Goal: Task Accomplishment & Management: Complete application form

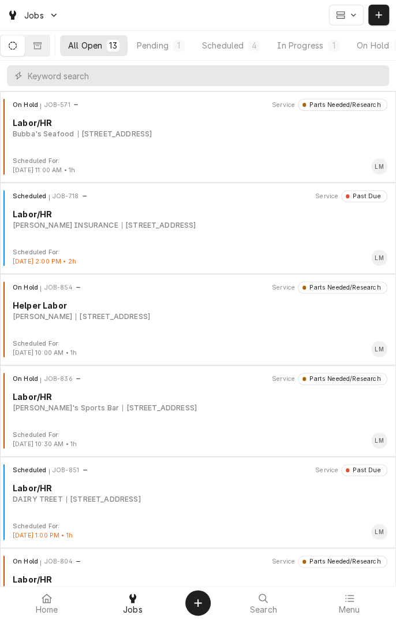
click at [312, 54] on button "In Progress 1" at bounding box center [308, 45] width 79 height 21
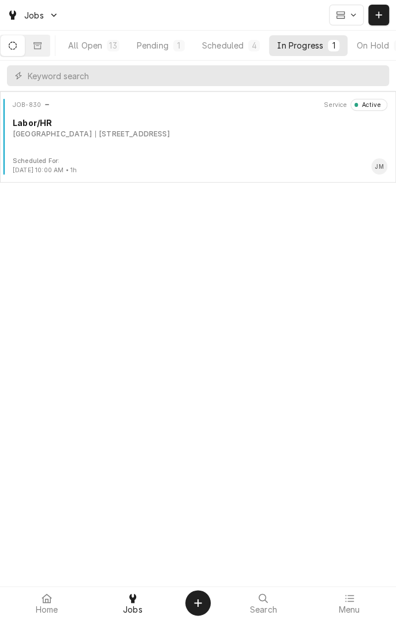
click at [265, 150] on div "JOB-830 Service Active Labor/HR UNIVERSITY OF HOUSTON-VICTORIA 2705 Houston Hwy…" at bounding box center [198, 128] width 387 height 58
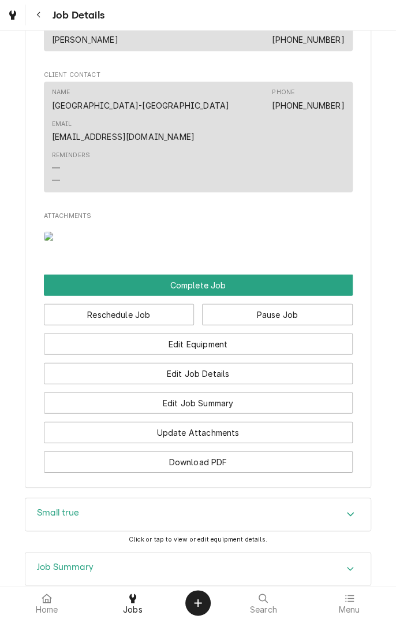
scroll to position [789, 0]
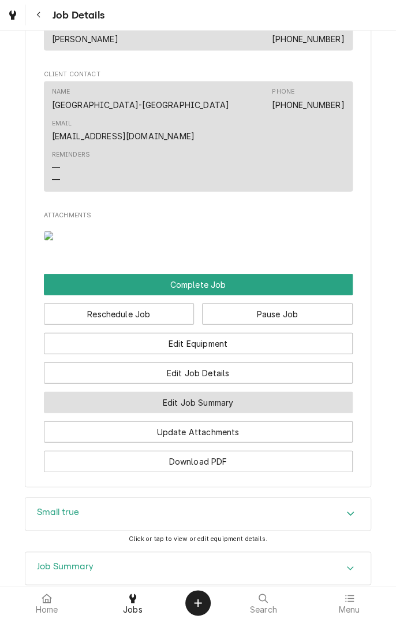
click at [252, 413] on button "Edit Job Summary" at bounding box center [198, 402] width 309 height 21
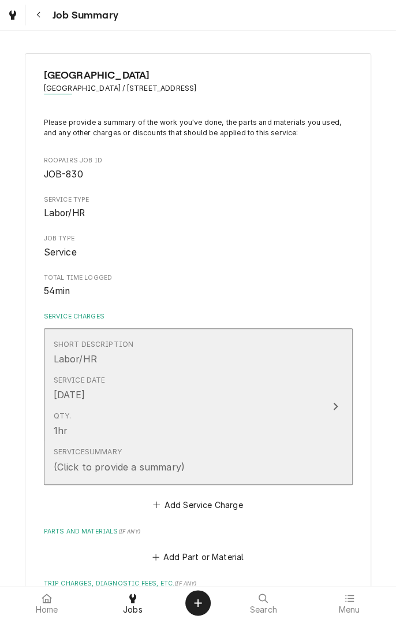
click at [338, 413] on button "Short Description Labor/HR Service Date [DATE] Qty. 1hr Service Summary (Click …" at bounding box center [198, 406] width 309 height 157
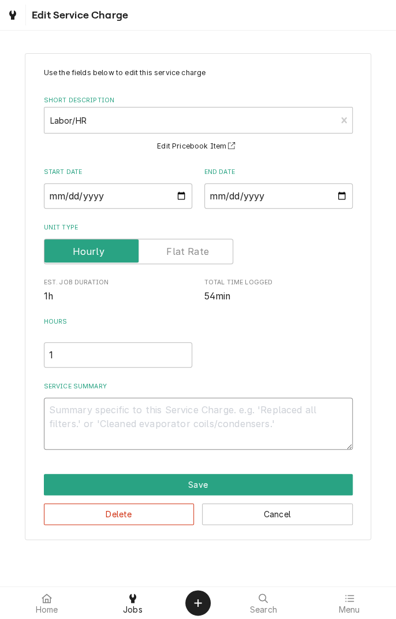
click at [150, 414] on textarea "Service Summary" at bounding box center [198, 424] width 309 height 52
type textarea "x"
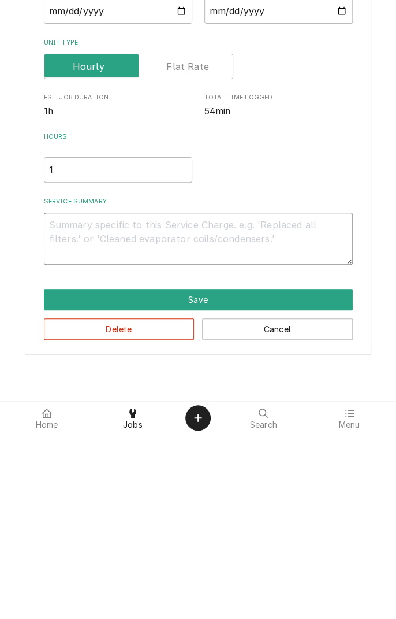
type textarea "8"
type textarea "x"
type textarea "8/"
type textarea "x"
type textarea "8/2"
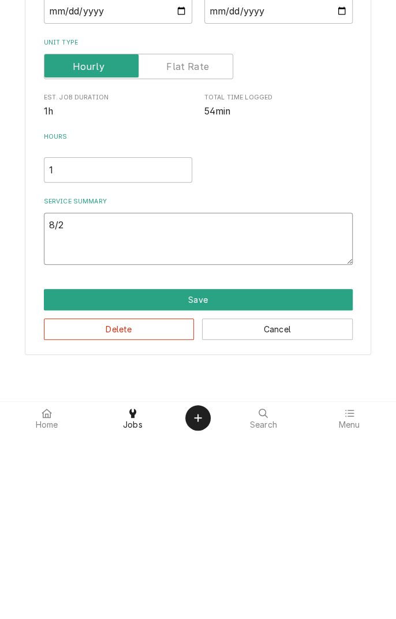
type textarea "x"
type textarea "8/25"
type textarea "x"
type textarea "8/25/"
type textarea "x"
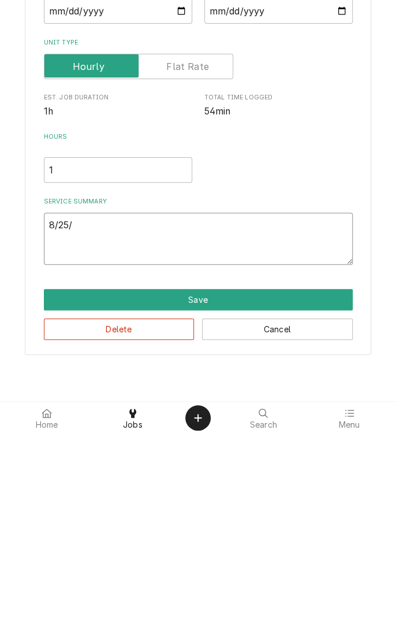
type textarea "8/25/2"
type textarea "x"
type textarea "8/25/25"
type textarea "x"
type textarea "8/25/25"
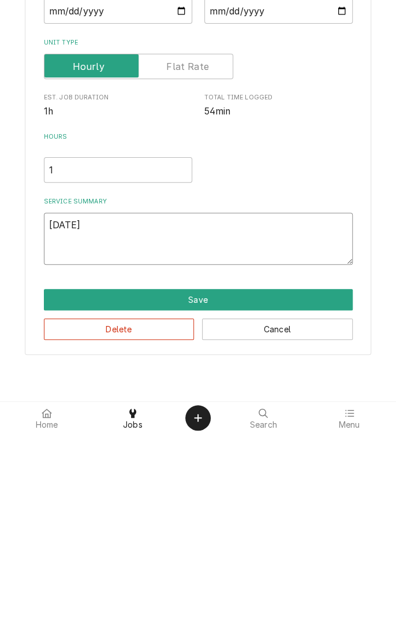
type textarea "x"
type textarea "8/25/25 d"
type textarea "x"
type textarea "8/25/25 di"
type textarea "x"
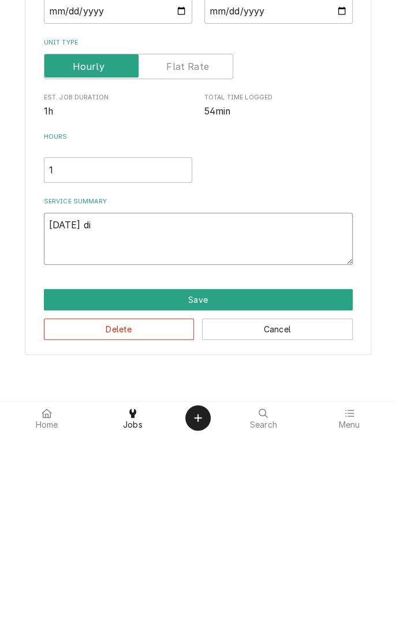
type textarea "8/25/25 dia"
type textarea "x"
type textarea "8/25/25 diag"
type textarea "x"
type textarea "8/25/25 diagn"
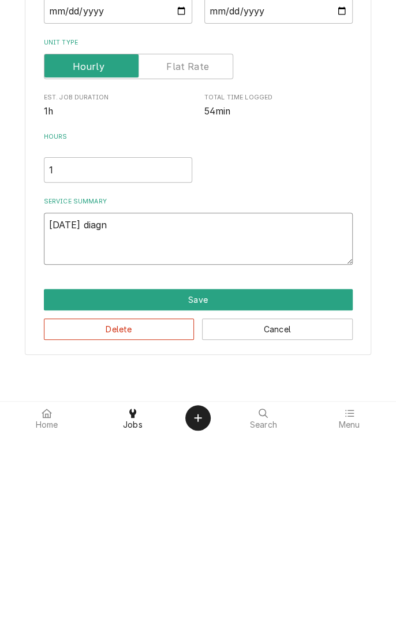
type textarea "x"
type textarea "8/25/25 diagno"
type textarea "x"
type textarea "8/25/25 diagnos"
type textarea "x"
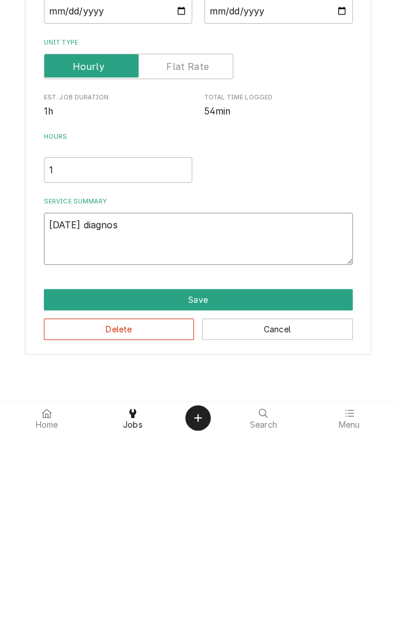
type textarea "8/25/25 diagnose"
type textarea "x"
type textarea "8/25/25 diagnosed"
type textarea "x"
type textarea "8/25/25 diagnosed"
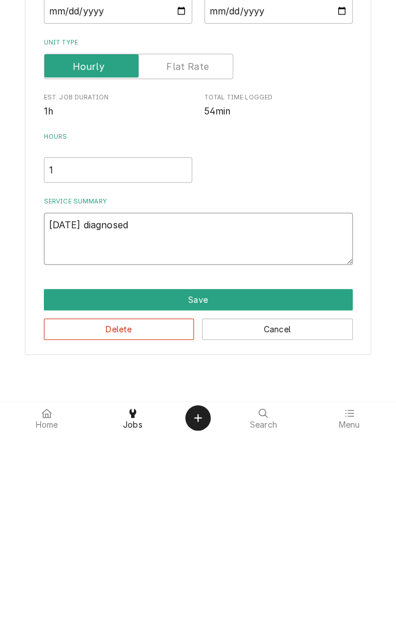
type textarea "x"
type textarea "8/25/25 diagnosed c"
type textarea "x"
type textarea "8/25/25 diagnosed co"
type textarea "x"
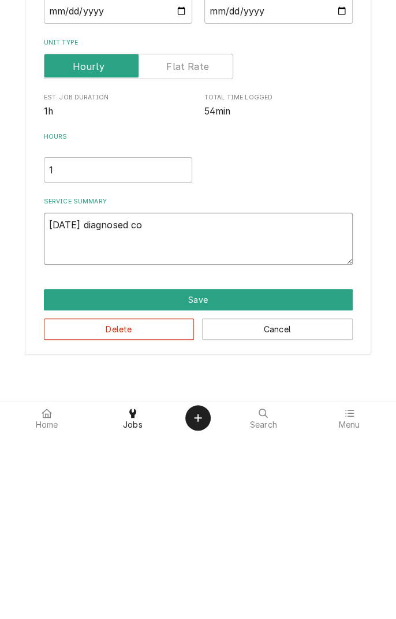
type textarea "8/25/25 diagnosed coo"
type textarea "x"
type textarea "8/25/25 diagnosed cool"
type textarea "x"
type textarea "8/25/25 diagnosed coole"
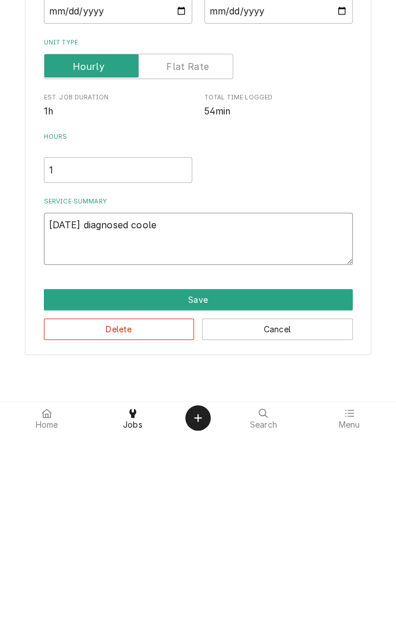
type textarea "x"
type textarea "8/25/25 diagnosed cooler"
type textarea "x"
type textarea "8/25/25 diagnosed cooler"
type textarea "x"
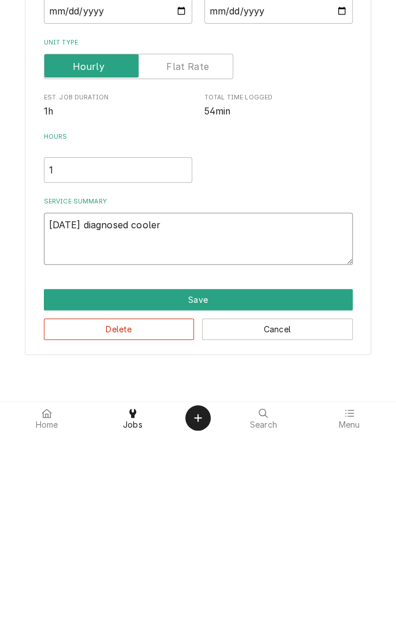
type textarea "8/25/25 diagnosed cooler."
type textarea "x"
type textarea "8/25/25 diagnosed cooler. I"
type textarea "x"
type textarea "8/25/25 diagnosed cooler. In"
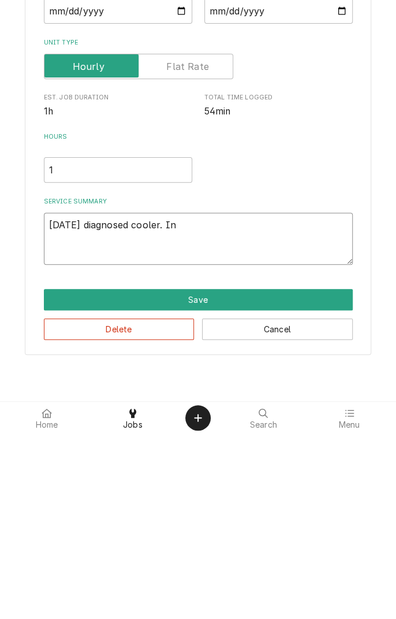
type textarea "x"
type textarea "8/25/25 diagnosed cooler. Ins"
type textarea "x"
type textarea "8/25/25 diagnosed cooler. Inst"
type textarea "x"
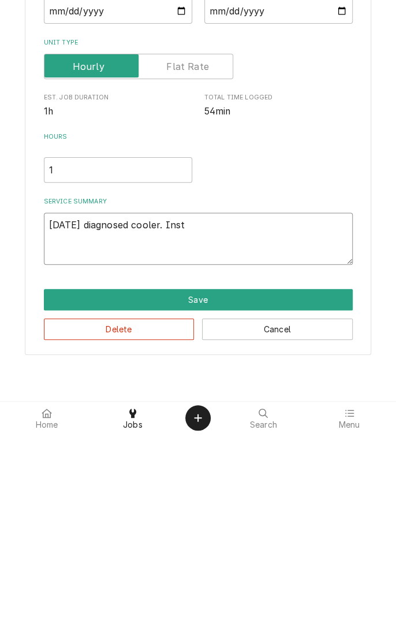
type textarea "8/25/25 diagnosed cooler. Insta"
type textarea "x"
type textarea "8/25/25 diagnosed cooler. Instal"
type textarea "x"
type textarea "8/25/25 diagnosed cooler. Installed"
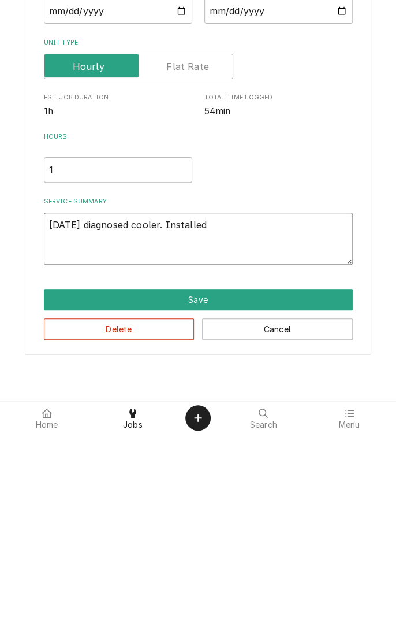
type textarea "x"
type textarea "8/25/25 diagnosed cooler. Installed 3"
type textarea "x"
type textarea "8/25/25 diagnosed cooler. Installed 3&"
type textarea "x"
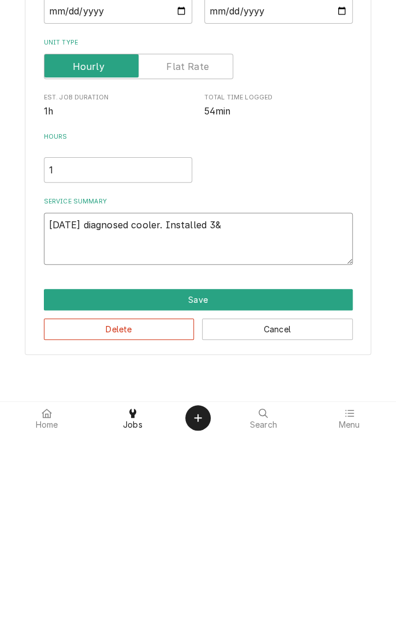
type textarea "8/25/25 diagnosed cooler. Installed 3&1"
type textarea "x"
type textarea "8/25/25 diagnosed cooler. Installed 3&1"
type textarea "x"
type textarea "8/25/25 diagnosed cooler. Installed 3&1 f"
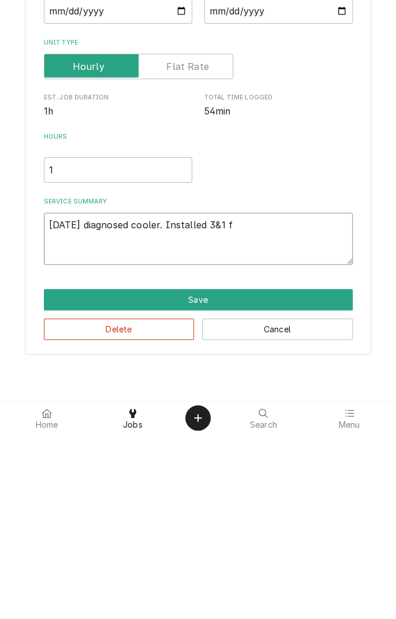
type textarea "x"
type textarea "8/25/25 diagnosed cooler. Installed 3&1 fo"
type textarea "x"
type textarea "8/25/25 diagnosed cooler. Installed 3&1 for"
type textarea "x"
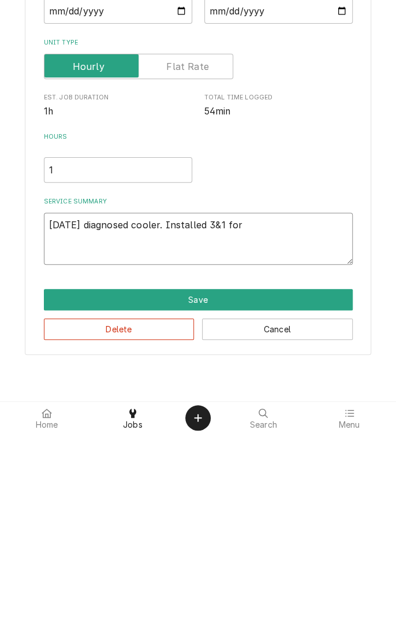
type textarea "8/25/25 diagnosed cooler. Installed 3&1 for"
type textarea "x"
type textarea "8/25/25 diagnosed cooler. Installed 3&1 for t"
type textarea "x"
type textarea "8/25/25 diagnosed cooler. Installed 3&1 for te"
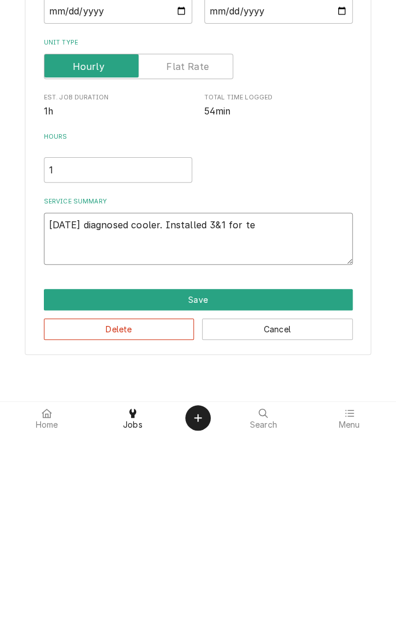
type textarea "x"
type textarea "8/25/25 diagnosed cooler. Installed 3&1 for tes"
type textarea "x"
type textarea "8/25/25 diagnosed cooler. Installed 3&1 for test"
type textarea "x"
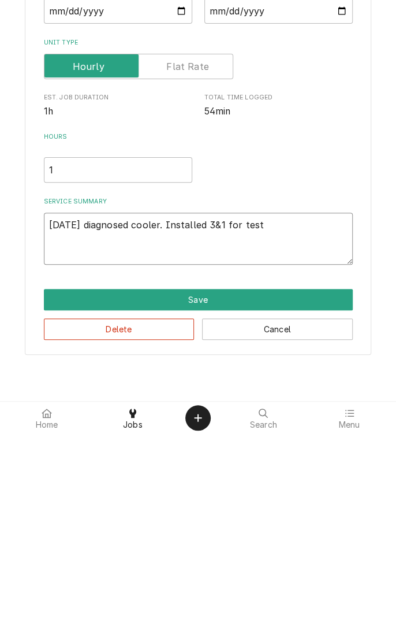
type textarea "8/25/25 diagnosed cooler. Installed 3&1 for testi"
type textarea "x"
type textarea "8/25/25 diagnosed cooler. Installed 3&1 for testin"
type textarea "x"
type textarea "8/25/25 diagnosed cooler. Installed 3&1 for testing"
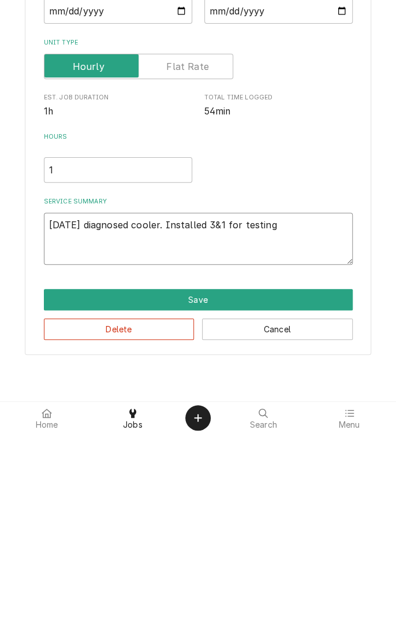
type textarea "x"
type textarea "8/25/25 diagnosed cooler. Installed 3&1 for testing"
type textarea "x"
type textarea "8/25/25 diagnosed cooler. Installed 3&1 for testing c"
type textarea "x"
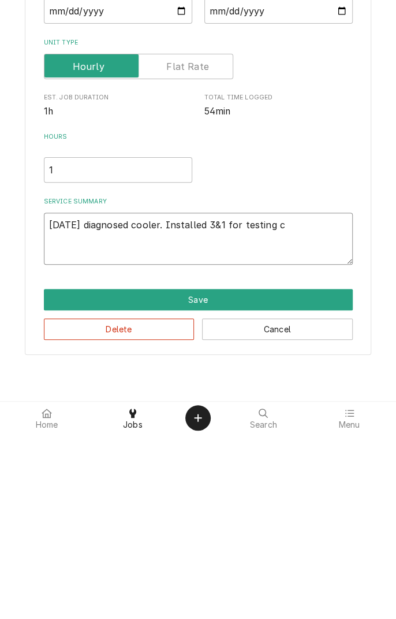
type textarea "8/25/25 diagnosed cooler. Installed 3&1 for testing co"
type textarea "x"
type textarea "8/25/25 diagnosed cooler. Installed 3&1 for testing com"
type textarea "x"
type textarea "8/25/25 diagnosed cooler. Installed 3&1 for testing comp"
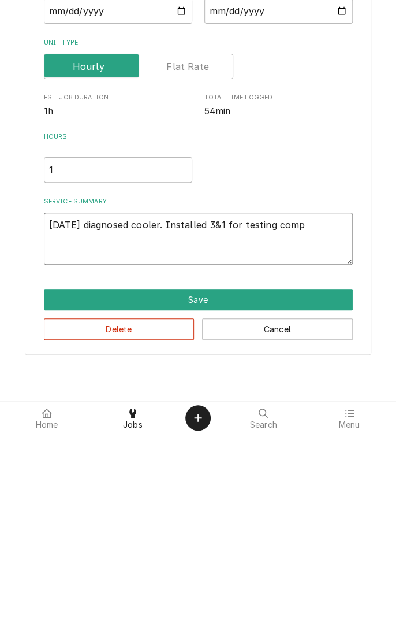
type textarea "x"
type textarea "8/25/25 diagnosed cooler. Installed 3&1 for testing compressor"
type textarea "x"
type textarea "8/25/25 diagnosed cooler. Installed 3&1 for testing compressor a"
type textarea "x"
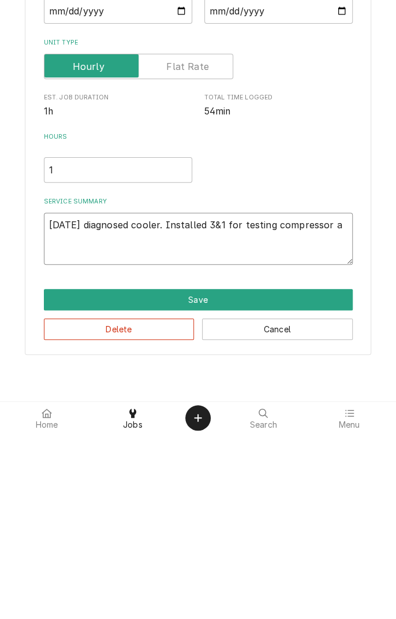
type textarea "8/25/25 diagnosed cooler. Installed 3&1 for testing compressor an"
type textarea "x"
type textarea "8/25/25 diagnosed cooler. Installed 3&1 for testing compressor and"
type textarea "x"
type textarea "8/25/25 diagnosed cooler. Installed 3&1 for testing compressor and"
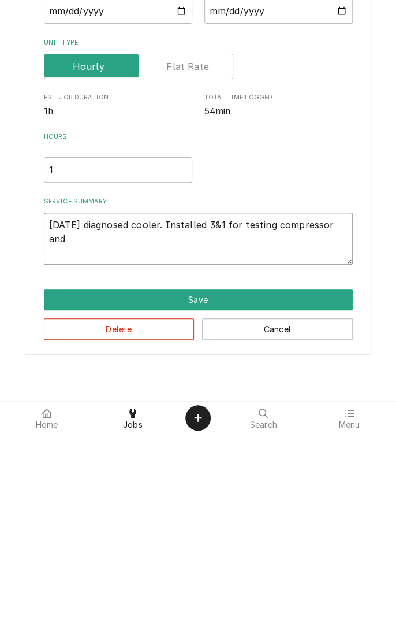
type textarea "x"
type textarea "8/25/25 diagnosed cooler. Installed 3&1 for testing compressor and r"
type textarea "x"
type textarea "8/25/25 diagnosed cooler. Installed 3&1 for testing compressor and re"
type textarea "x"
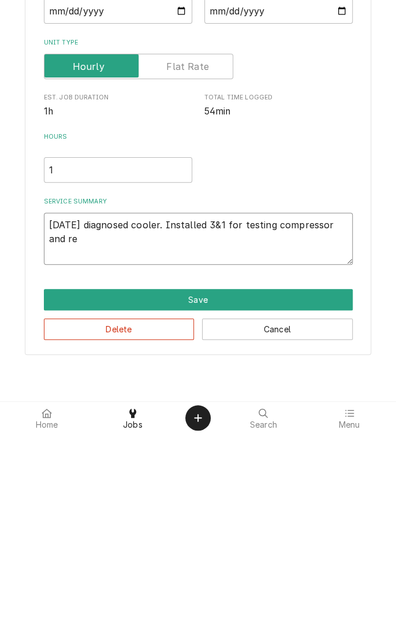
type textarea "8/25/25 diagnosed cooler. Installed 3&1 for testing compressor and ref"
type textarea "x"
type textarea "8/25/25 diagnosed cooler. Installed 3&1 for testing compressor and refe"
type textarea "x"
type textarea "8/25/25 diagnosed cooler. Installed 3&1 for testing compressor and refer"
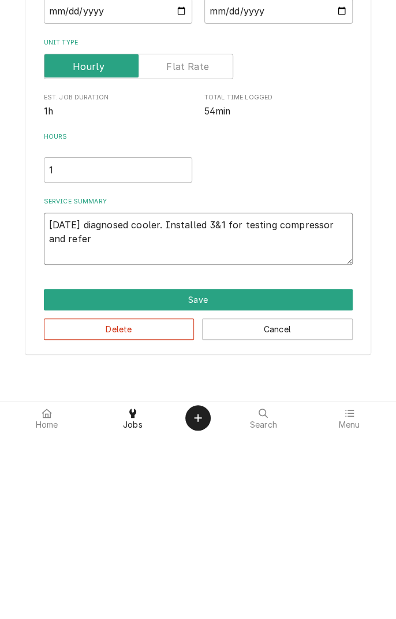
type textarea "x"
type textarea "8/25/25 diagnosed cooler. Installed 3&1 for testing compressor and refe"
type textarea "x"
type textarea "8/25/25 diagnosed cooler. Installed 3&1 for testing compressor and refeg"
type textarea "x"
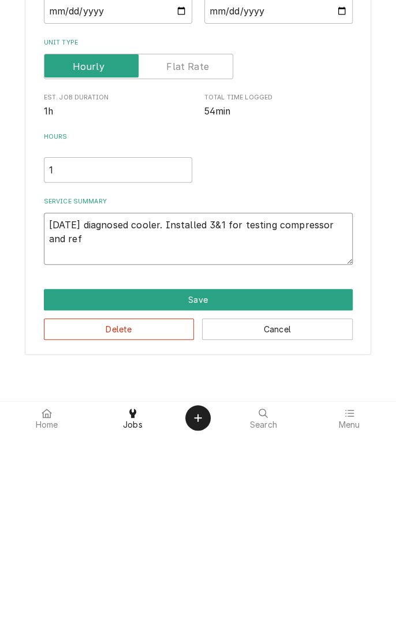
type textarea "8/25/25 diagnosed cooler. Installed 3&1 for testing compressor and refrigeration"
type textarea "x"
type textarea "8/25/25 diagnosed cooler. Installed 3&1 for testing compressor and refrigeratio…"
type textarea "x"
type textarea "8/25/25 diagnosed cooler. Installed 3&1 for testing compressor and refrigeratio…"
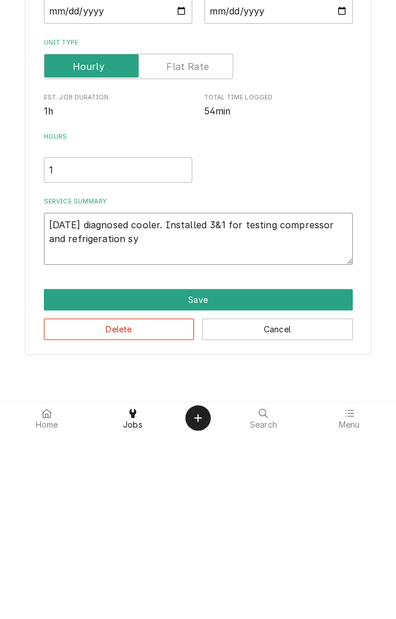
type textarea "x"
type textarea "8/25/25 diagnosed cooler. Installed 3&1 for testing compressor and refrigeratio…"
type textarea "x"
type textarea "8/25/25 diagnosed cooler. Installed 3&1 for testing compressor and refrigeratio…"
type textarea "x"
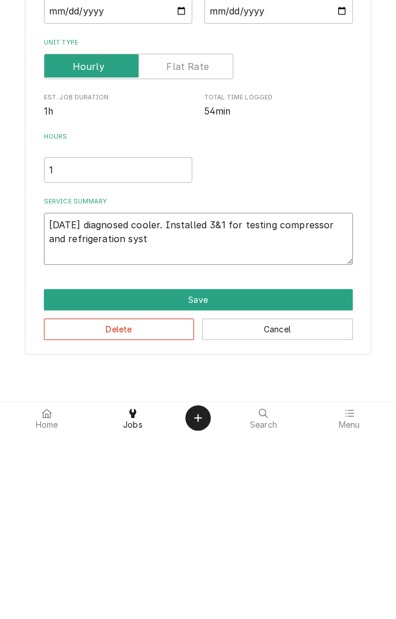
type textarea "8/25/25 diagnosed cooler. Installed 3&1 for testing compressor and refrigeratio…"
type textarea "x"
type textarea "8/25/25 diagnosed cooler. Installed 3&1 for testing compressor and refrigeratio…"
type textarea "x"
type textarea "8/25/25 diagnosed cooler. Installed 3&1 for testing compressor and refrigeratio…"
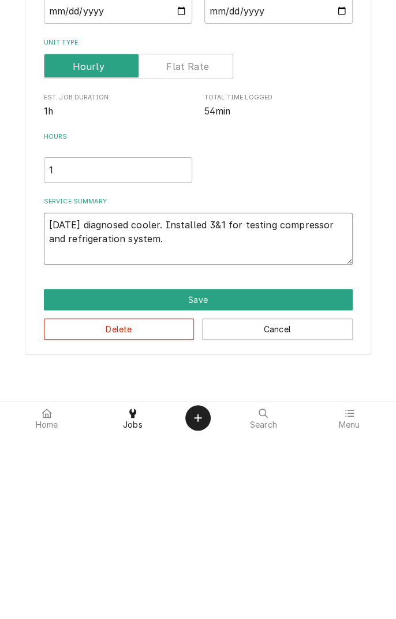
type textarea "x"
type textarea "8/25/25 diagnosed cooler. Installed 3&1 for testing compressor and refrigeratio…"
type textarea "x"
type textarea "8/25/25 diagnosed cooler. Installed 3&1 for testing compressor and refrigeratio…"
type textarea "x"
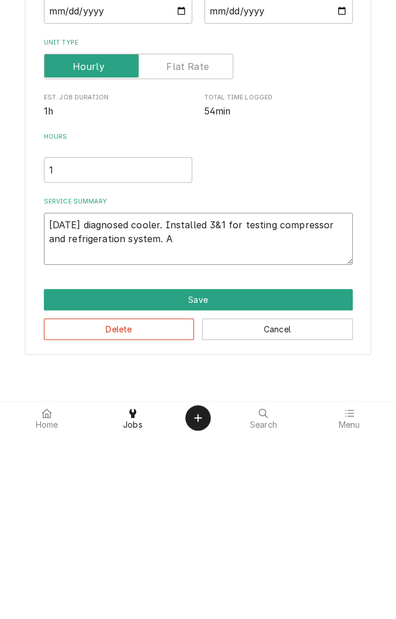
type textarea "8/25/25 diagnosed cooler. Installed 3&1 for testing compressor and refrigeratio…"
type textarea "x"
type textarea "8/25/25 diagnosed cooler. Installed 3&1 for testing compressor and refrigeratio…"
type textarea "x"
type textarea "8/25/25 diagnosed cooler. Installed 3&1 for testing compressor and refrigeratio…"
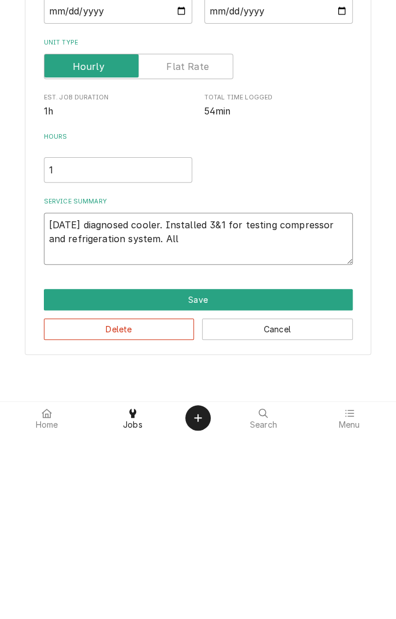
type textarea "x"
type textarea "8/25/25 diagnosed cooler. Installed 3&1 for testing compressor and refrigeratio…"
type textarea "x"
type textarea "8/25/25 diagnosed cooler. Installed 3&1 for testing compressor and refrigeratio…"
type textarea "x"
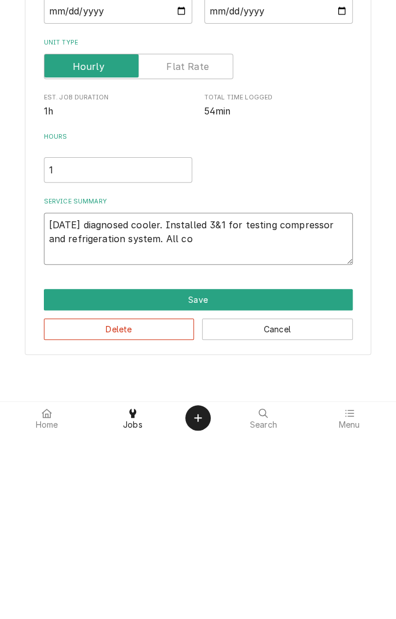
type textarea "8/25/25 diagnosed cooler. Installed 3&1 for testing compressor and refrigeratio…"
type textarea "x"
type textarea "8/25/25 diagnosed cooler. Installed 3&1 for testing compressor and refrigeratio…"
type textarea "x"
type textarea "8/25/25 diagnosed cooler. Installed 3&1 for testing compressor and refrigeratio…"
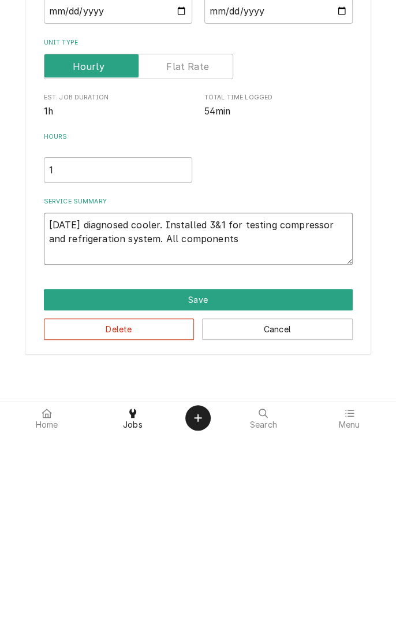
type textarea "x"
type textarea "8/25/25 diagnosed cooler. Installed 3&1 for testing compressor and refrigeratio…"
type textarea "x"
type textarea "8/25/25 diagnosed cooler. Installed 3&1 for testing compressor and refrigeratio…"
type textarea "x"
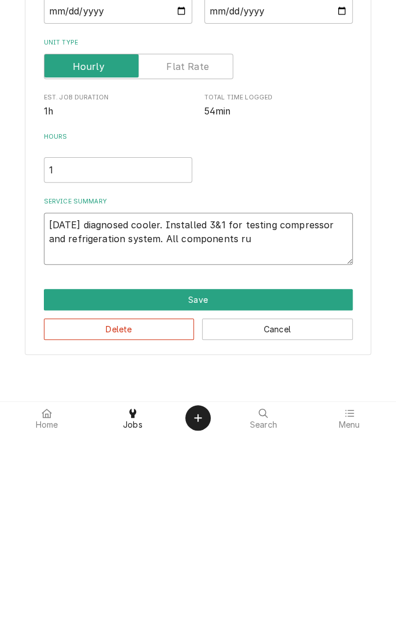
type textarea "8/25/25 diagnosed cooler. Installed 3&1 for testing compressor and refrigeratio…"
type textarea "x"
type textarea "8/25/25 diagnosed cooler. Installed 3&1 for testing compressor and refrigeratio…"
type textarea "x"
type textarea "8/25/25 diagnosed cooler. Installed 3&1 for testing compressor and refrigeratio…"
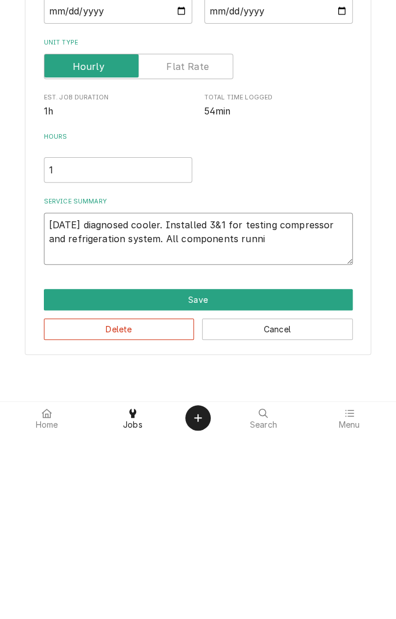
type textarea "x"
type textarea "8/25/25 diagnosed cooler. Installed 3&1 for testing compressor and refrigeratio…"
type textarea "x"
type textarea "8/25/25 diagnosed cooler. Installed 3&1 for testing compressor and refrigeratio…"
type textarea "x"
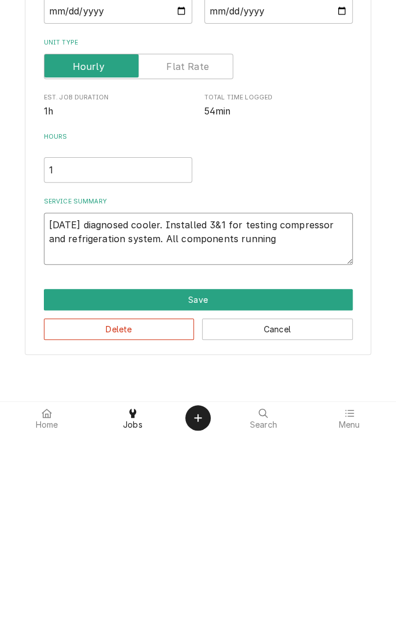
type textarea "8/25/25 diagnosed cooler. Installed 3&1 for testing compressor and refrigeratio…"
type textarea "x"
type textarea "8/25/25 diagnosed cooler. Installed 3&1 for testing compressor and refrigeratio…"
type textarea "x"
type textarea "8/25/25 diagnosed cooler. Installed 3&1 for testing compressor and refrigeratio…"
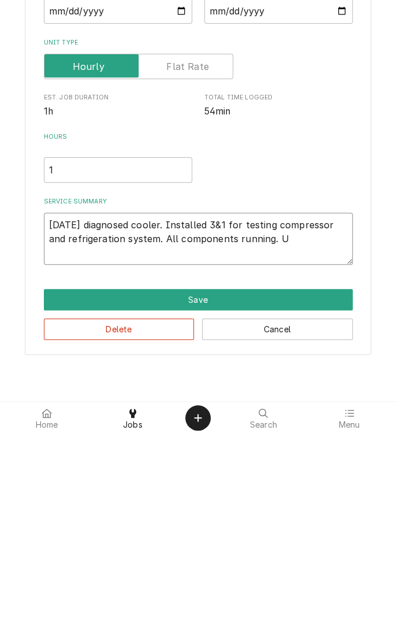
type textarea "x"
type textarea "8/25/25 diagnosed cooler. Installed 3&1 for testing compressor and refrigeratio…"
type textarea "x"
type textarea "8/25/25 diagnosed cooler. Installed 3&1 for testing compressor and refrigeratio…"
type textarea "x"
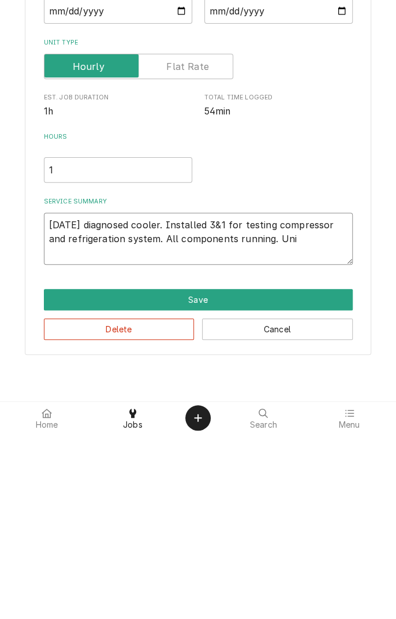
type textarea "8/25/25 diagnosed cooler. Installed 3&1 for testing compressor and refrigeratio…"
type textarea "x"
type textarea "8/25/25 diagnosed cooler. Installed 3&1 for testing compressor and refrigeratio…"
type textarea "x"
type textarea "8/25/25 diagnosed cooler. Installed 3&1 for testing compressor and refrigeratio…"
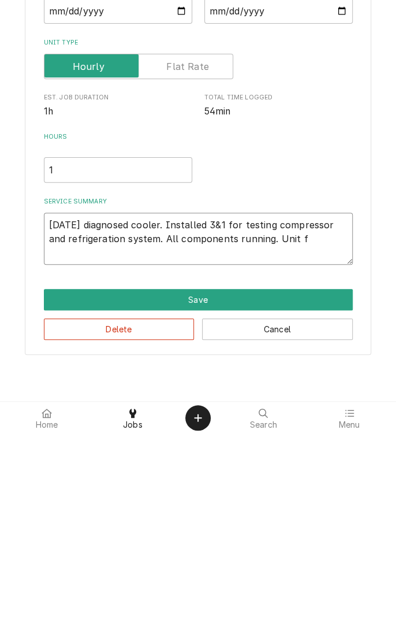
type textarea "x"
type textarea "8/25/25 diagnosed cooler. Installed 3&1 for testing compressor and refrigeratio…"
type textarea "x"
type textarea "8/25/25 diagnosed cooler. Installed 3&1 for testing compressor and refrigeratio…"
click at [175, 443] on textarea "8/25/25 diagnosed cooler. Installed 3&1 for testing compressor and refrigeratio…" at bounding box center [198, 424] width 309 height 52
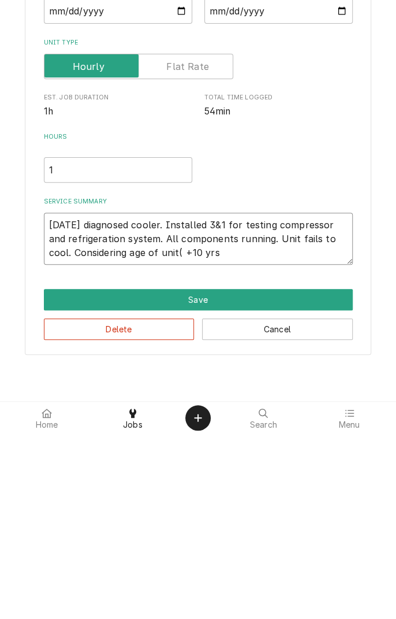
click at [181, 439] on textarea "8/25/25 diagnosed cooler. Installed 3&1 for testing compressor and refrigeratio…" at bounding box center [198, 424] width 309 height 52
click at [245, 442] on textarea "8/25/25 diagnosed cooler. Installed 3&1 for testing compressor and refrigeratio…" at bounding box center [198, 424] width 309 height 52
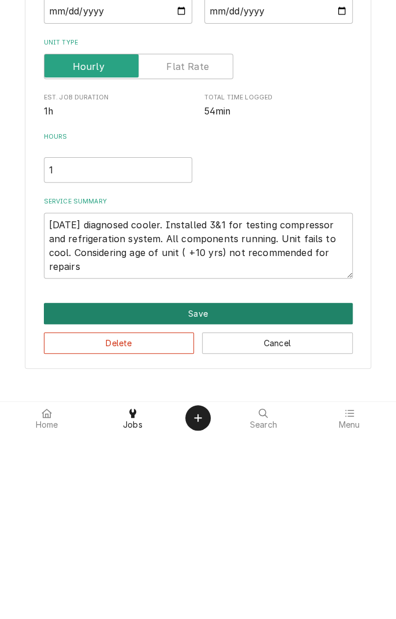
click at [219, 501] on button "Save" at bounding box center [198, 498] width 309 height 21
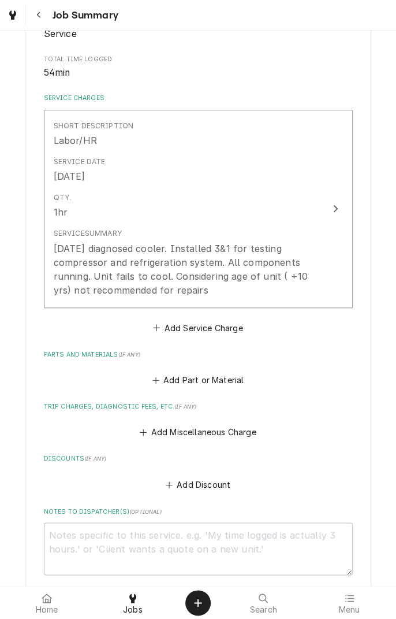
scroll to position [219, 0]
click at [230, 386] on button "Add Part or Material" at bounding box center [197, 380] width 95 height 16
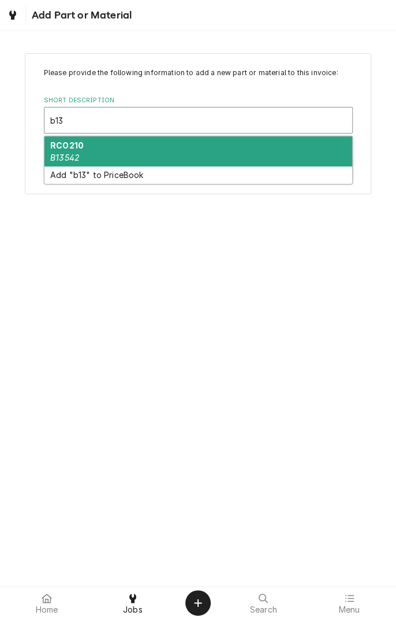
click at [141, 160] on div "RCO210 B13542" at bounding box center [199, 151] width 308 height 30
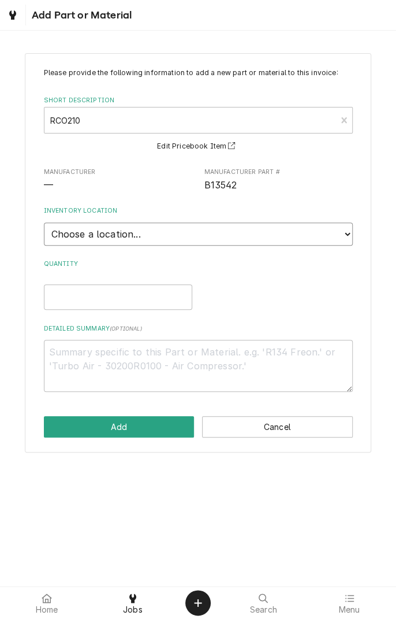
click at [337, 243] on select "Choose a location... Gino's Truck Jason's Truck Skips Service Warehouse" at bounding box center [198, 234] width 309 height 23
click at [44, 223] on select "Choose a location... Gino's Truck Jason's Truck Skips Service Warehouse" at bounding box center [198, 234] width 309 height 23
click at [164, 299] on input "Quantity" at bounding box center [118, 296] width 149 height 25
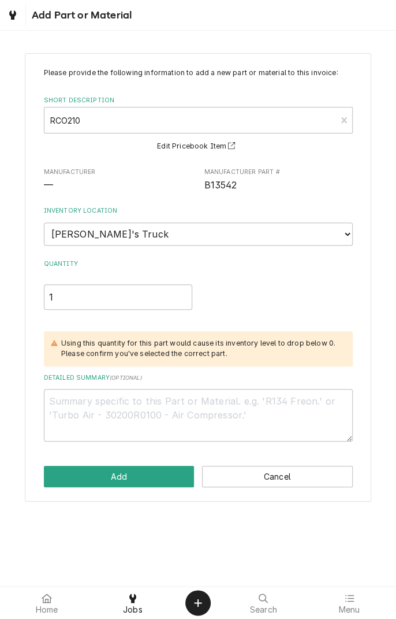
click at [207, 364] on div "Using this quantity for this part would cause its inventory level to drop below…" at bounding box center [198, 348] width 309 height 35
click at [72, 406] on textarea "Detailed Summary ( optional )" at bounding box center [198, 415] width 309 height 52
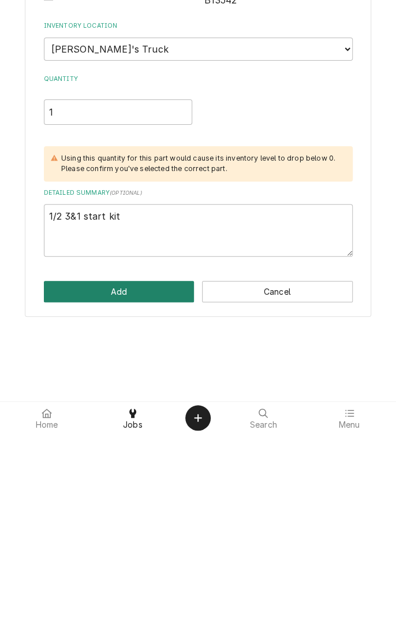
click at [137, 480] on button "Add" at bounding box center [119, 476] width 151 height 21
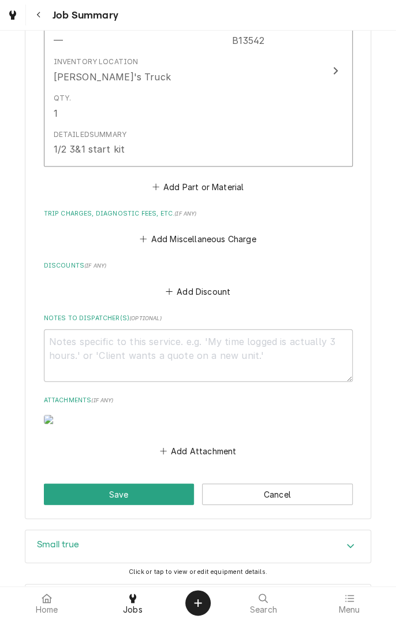
scroll to position [611, 0]
click at [240, 238] on button "Add Miscellaneous Charge" at bounding box center [198, 238] width 120 height 16
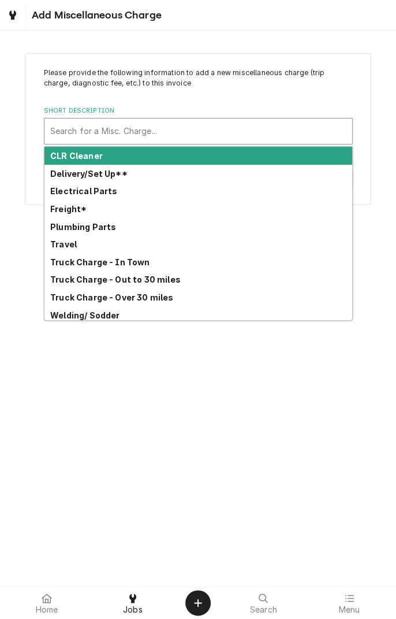
click at [139, 266] on strong "Truck Charge - In Town" at bounding box center [100, 262] width 100 height 10
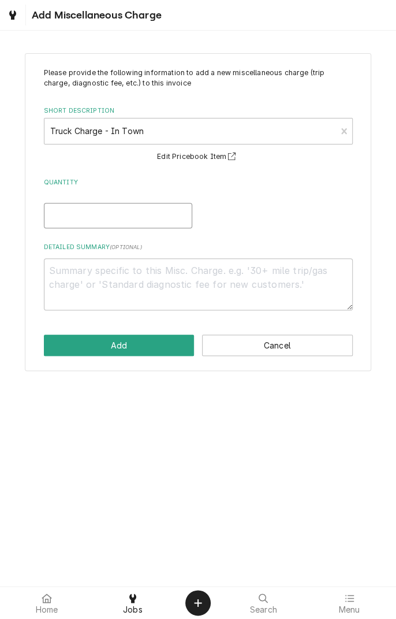
click at [175, 220] on input "Quantity" at bounding box center [118, 215] width 149 height 25
click at [240, 276] on textarea "Detailed Summary ( optional )" at bounding box center [198, 284] width 309 height 52
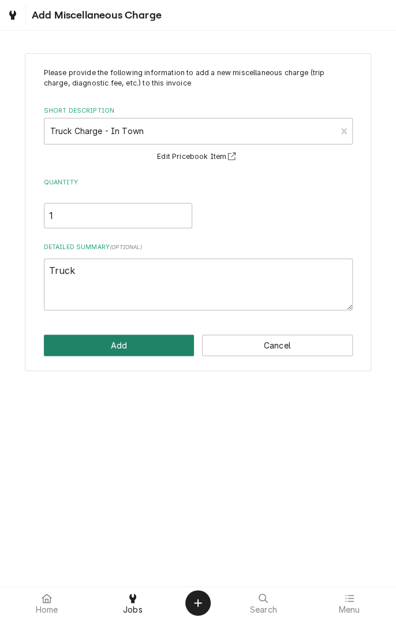
click at [138, 350] on button "Add" at bounding box center [119, 345] width 151 height 21
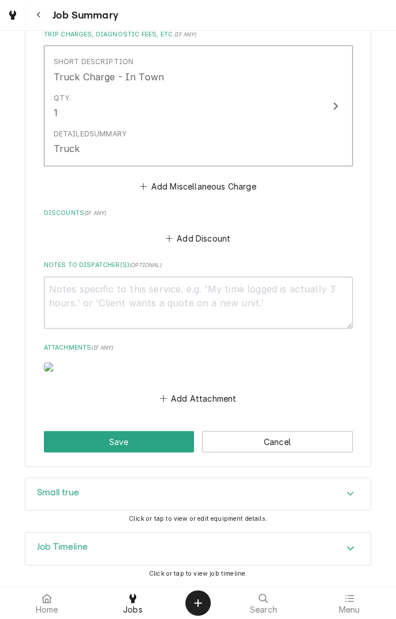
scroll to position [869, 0]
click at [155, 443] on button "Save" at bounding box center [119, 441] width 151 height 21
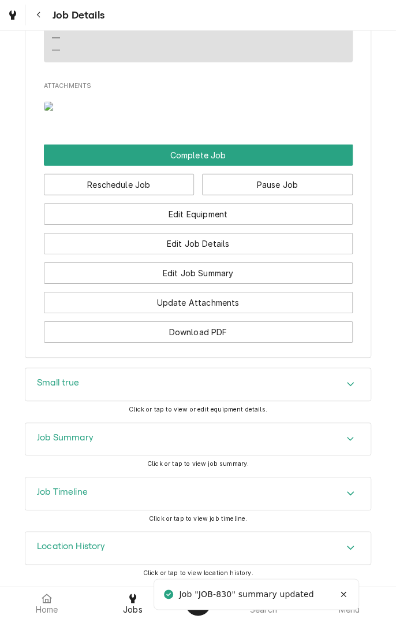
scroll to position [1098, 0]
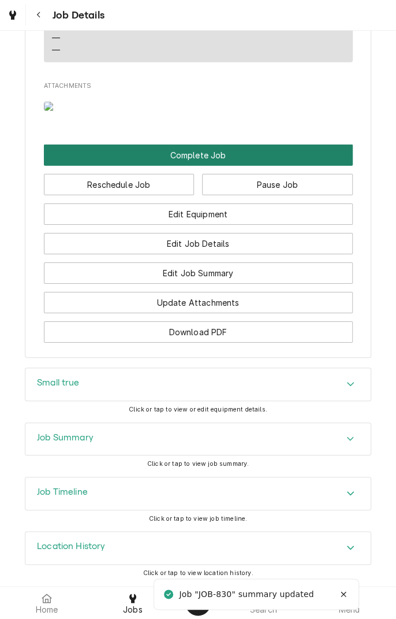
click at [276, 166] on button "Complete Job" at bounding box center [198, 154] width 309 height 21
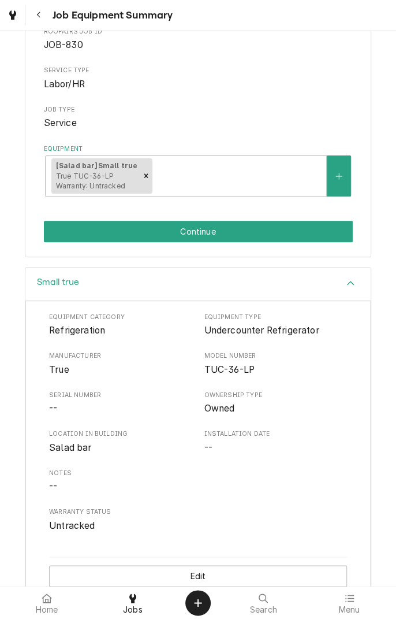
scroll to position [139, 0]
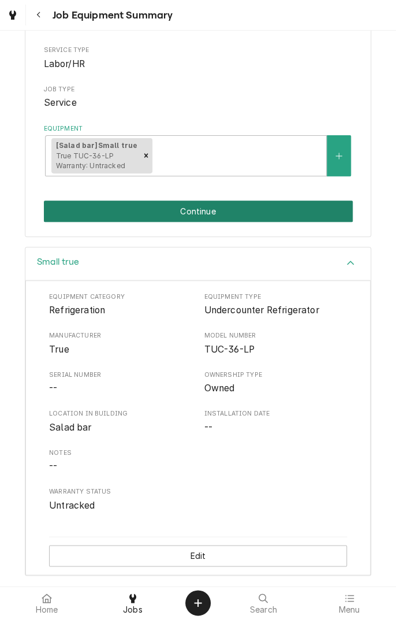
click at [277, 216] on button "Continue" at bounding box center [198, 211] width 309 height 21
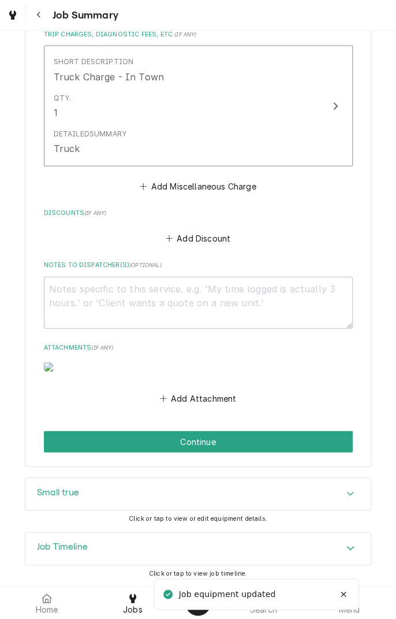
scroll to position [869, 0]
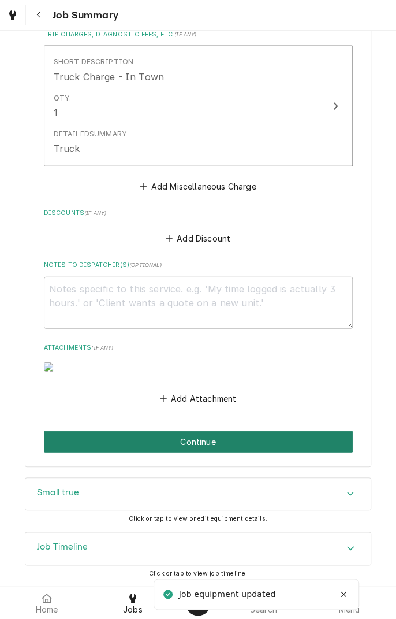
click at [287, 447] on button "Continue" at bounding box center [198, 441] width 309 height 21
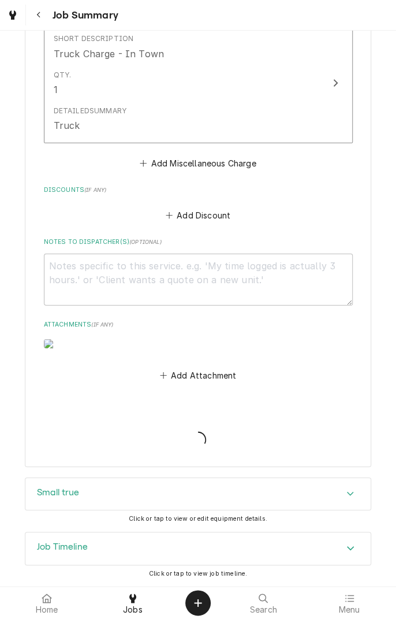
type textarea "x"
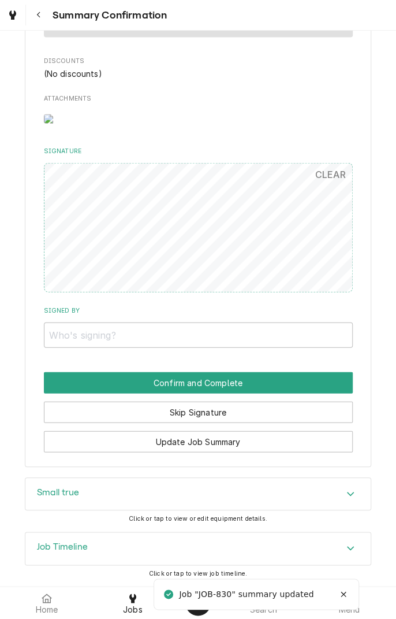
scroll to position [814, 0]
click at [59, 348] on input "Signed By" at bounding box center [198, 335] width 309 height 25
type input "MD"
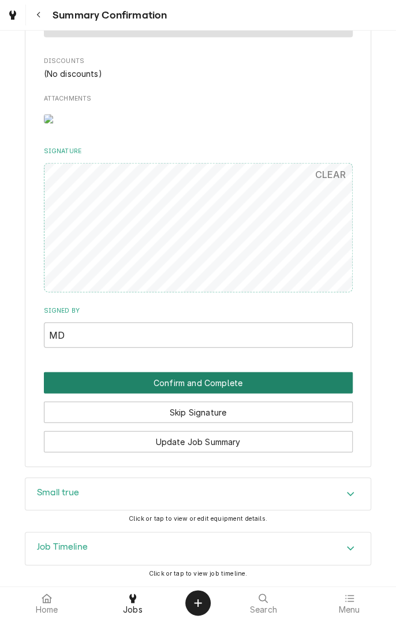
click at [266, 394] on button "Confirm and Complete" at bounding box center [198, 382] width 309 height 21
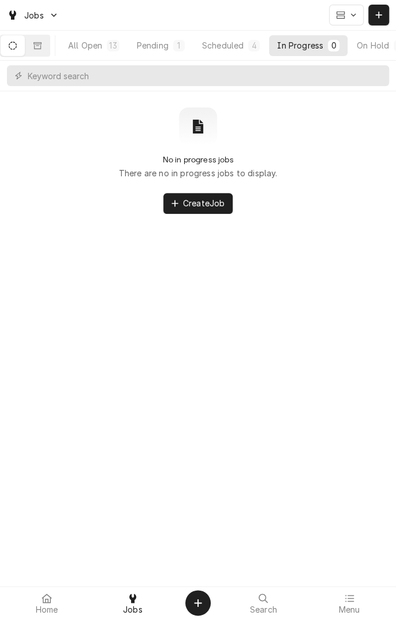
click at [370, 612] on div "Menu" at bounding box center [350, 602] width 80 height 23
click at [370, 611] on div "Menu" at bounding box center [350, 602] width 80 height 23
click at [370, 612] on div "Menu" at bounding box center [350, 602] width 80 height 23
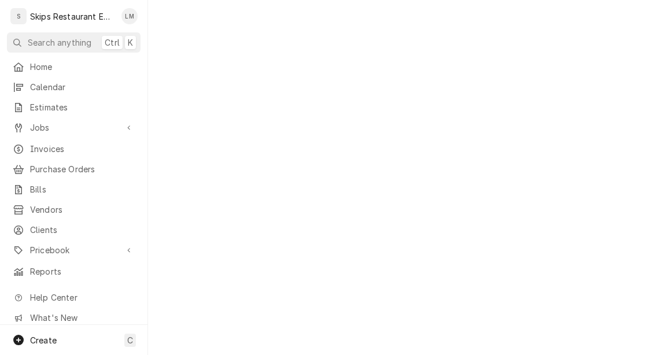
click at [81, 33] on button "Search anything Ctrl K" at bounding box center [74, 42] width 134 height 20
click at [108, 11] on div at bounding box center [330, 177] width 661 height 355
click at [74, 9] on div "S Skips Restaurant Equipment" at bounding box center [63, 16] width 112 height 23
click at [83, 3] on div "S Skips Restaurant Equipment LM" at bounding box center [73, 16] width 147 height 32
click at [82, 42] on span "Search anything" at bounding box center [60, 42] width 64 height 12
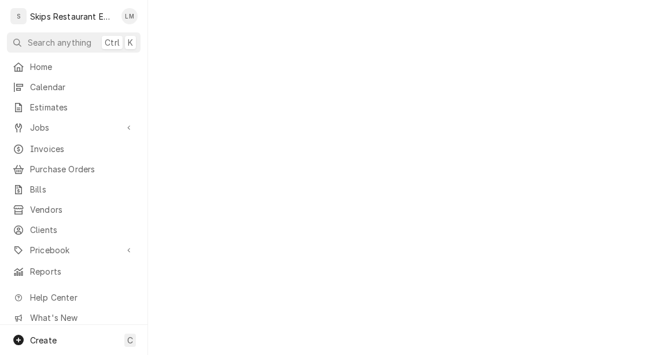
click at [87, 50] on div at bounding box center [330, 177] width 661 height 355
click at [96, 47] on button "Search anything Ctrl K" at bounding box center [74, 42] width 134 height 20
click at [96, 55] on div at bounding box center [330, 177] width 661 height 355
click at [98, 41] on button "Search anything Ctrl K" at bounding box center [74, 42] width 134 height 20
click at [99, 28] on div at bounding box center [330, 177] width 661 height 355
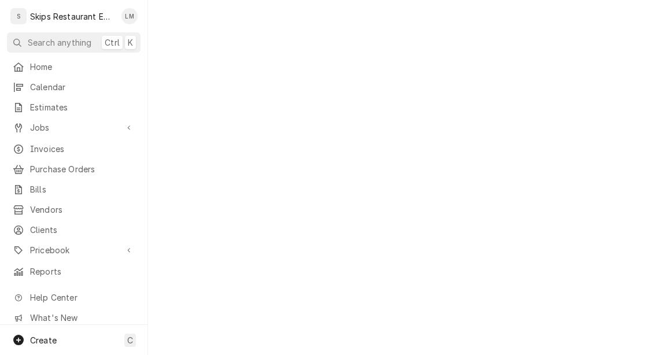
click at [110, 21] on div "Skips Restaurant Equipment" at bounding box center [72, 16] width 85 height 12
click at [128, 16] on div "Longino Monroe's Avatar" at bounding box center [129, 16] width 16 height 16
click at [139, 19] on html "S Skips Restaurant Equipment LM Search anything Ctrl K Home Calendar Estimates …" at bounding box center [330, 177] width 661 height 355
click at [140, 22] on html "S Skips Restaurant Equipment LM Search anything Ctrl K Home Calendar Estimates …" at bounding box center [330, 177] width 661 height 355
click at [135, 21] on html "S Skips Restaurant Equipment LM Search anything Ctrl K Home Calendar Estimates …" at bounding box center [330, 177] width 661 height 355
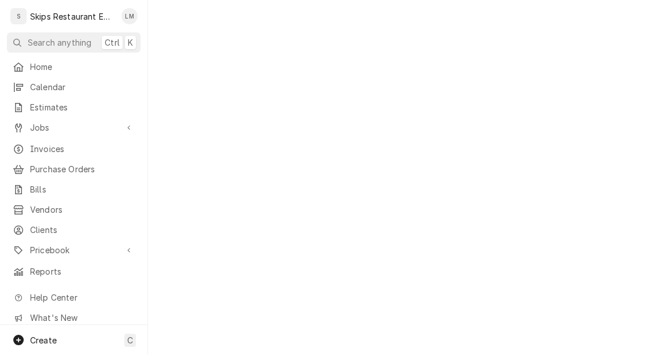
click at [130, 12] on html "S Skips Restaurant Equipment LM Search anything Ctrl K Home Calendar Estimates …" at bounding box center [330, 177] width 661 height 355
click at [128, 13] on html "S Skips Restaurant Equipment LM Search anything Ctrl K Home Calendar Estimates …" at bounding box center [330, 177] width 661 height 355
